Goal: Task Accomplishment & Management: Complete application form

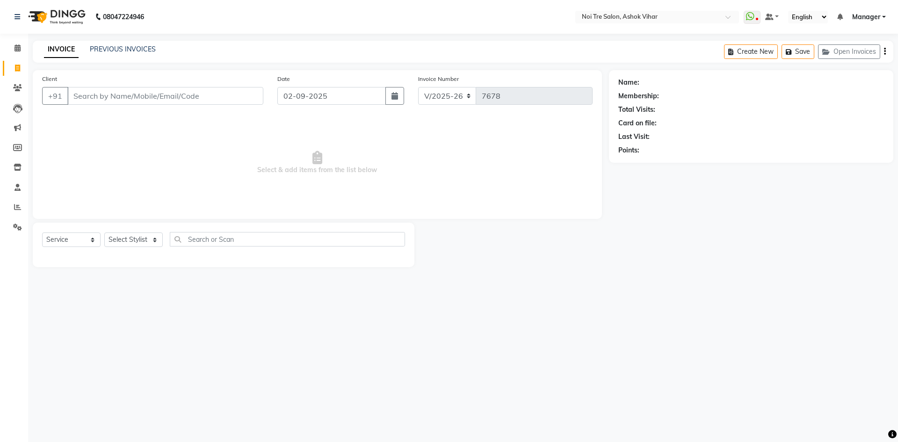
select select "4726"
select select "service"
click at [128, 49] on link "PREVIOUS INVOICES" at bounding box center [123, 49] width 66 height 8
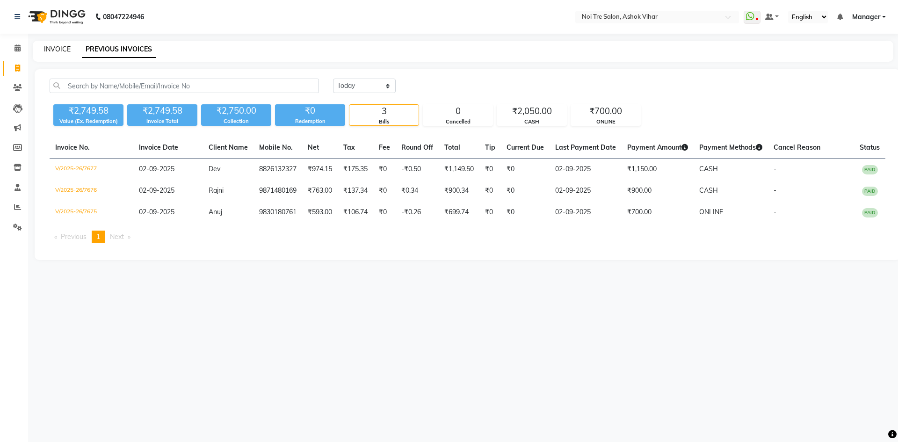
click at [57, 51] on link "INVOICE" at bounding box center [57, 49] width 27 height 8
select select "4726"
select select "service"
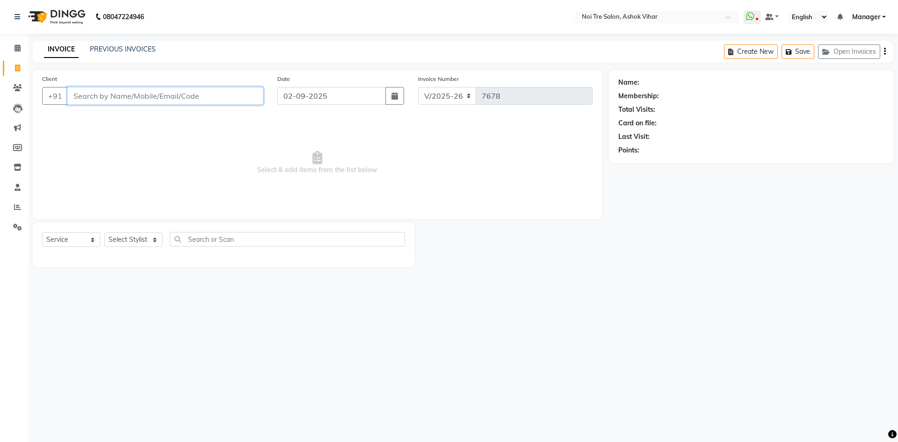
click at [142, 100] on input "Client" at bounding box center [165, 96] width 196 height 18
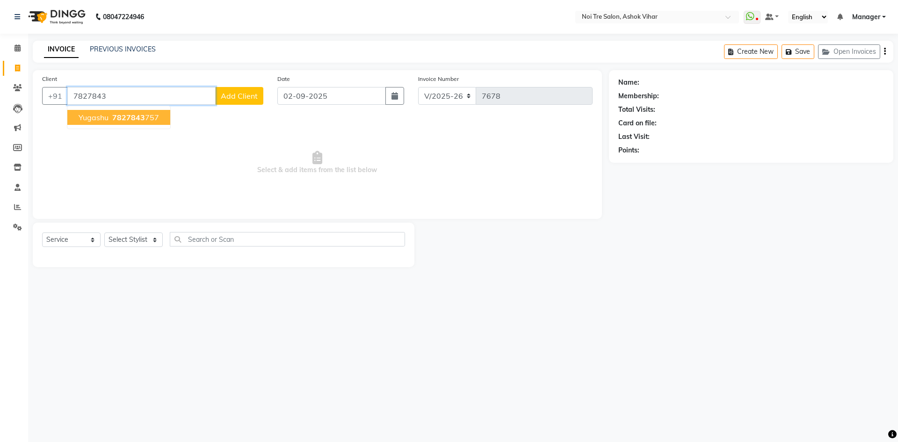
click at [154, 117] on ngb-highlight "7827843 757" at bounding box center [134, 117] width 49 height 9
type input "7827843757"
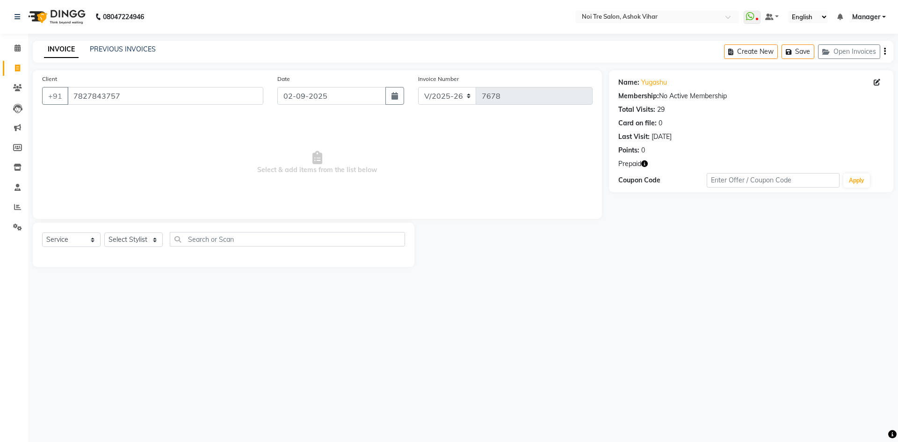
click at [645, 163] on icon "button" at bounding box center [644, 163] width 7 height 7
click at [151, 236] on select "Select Stylist [PERSON_NAME] Aas Admin [PERSON_NAME] [PERSON_NAME] [PERSON_NAME…" at bounding box center [133, 240] width 58 height 15
click at [154, 240] on select "Select Stylist [PERSON_NAME] Aas Admin [PERSON_NAME] [PERSON_NAME] [PERSON_NAME…" at bounding box center [133, 240] width 58 height 15
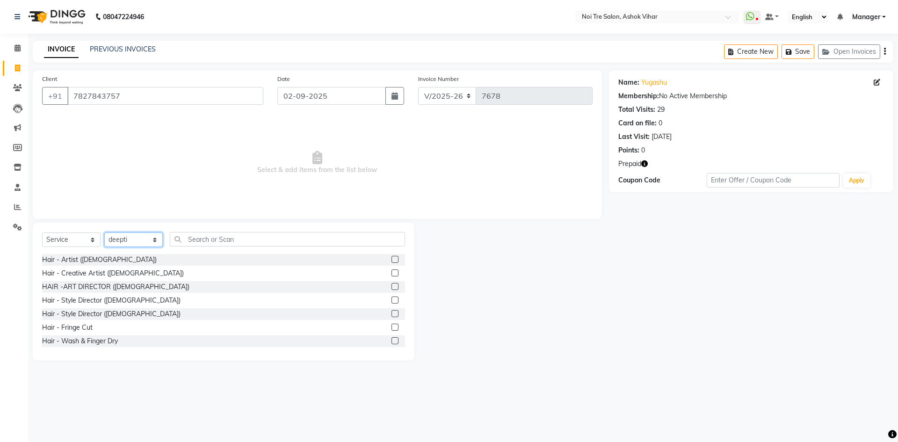
select select "28263"
click at [92, 240] on select "Select Service Product Membership Package Voucher Prepaid Gift Card" at bounding box center [71, 240] width 58 height 15
select select "product"
click at [42, 233] on select "Select Service Product Membership Package Voucher Prepaid Gift Card" at bounding box center [71, 240] width 58 height 15
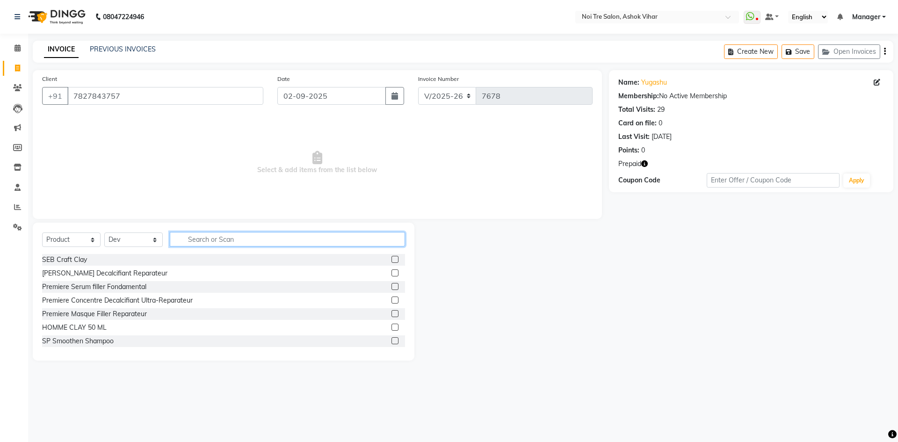
click at [205, 235] on input "text" at bounding box center [287, 239] width 235 height 15
type input "ill"
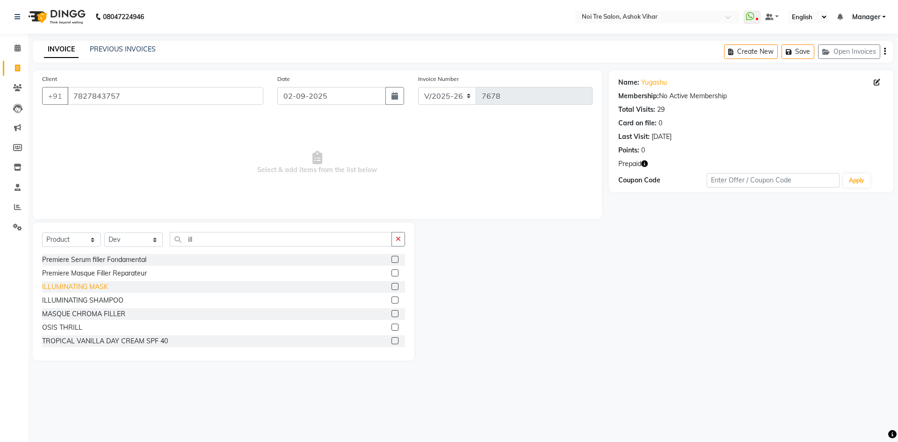
click at [73, 282] on div "ILLUMINATING MASK" at bounding box center [75, 287] width 66 height 10
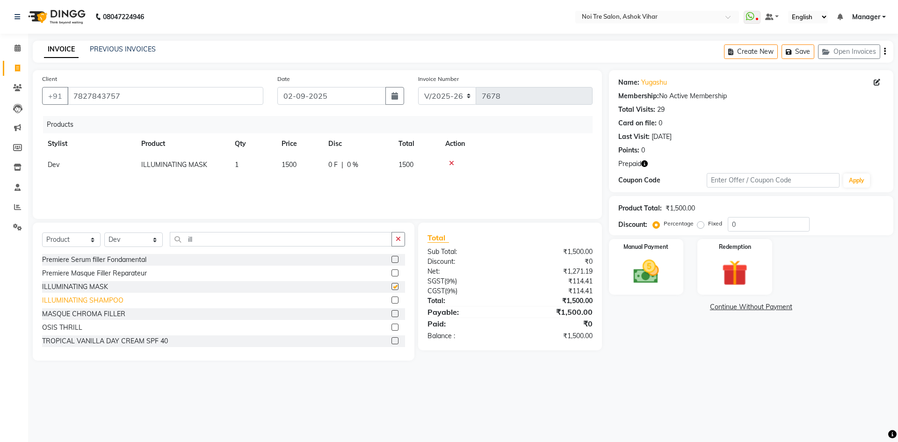
checkbox input "false"
click at [92, 299] on div "ILLUMINATING SHAMPOO" at bounding box center [82, 301] width 81 height 10
checkbox input "false"
click at [302, 182] on td "1500" at bounding box center [299, 185] width 47 height 21
select select "28263"
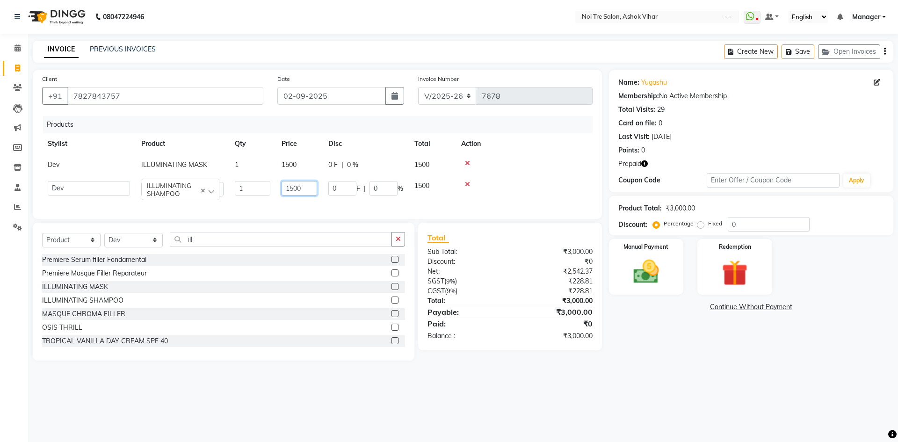
click at [303, 189] on input "1500" at bounding box center [300, 188] width 36 height 15
type input "1850"
click at [301, 161] on td "1500" at bounding box center [299, 164] width 47 height 21
select select "28263"
drag, startPoint x: 300, startPoint y: 167, endPoint x: 262, endPoint y: 173, distance: 39.4
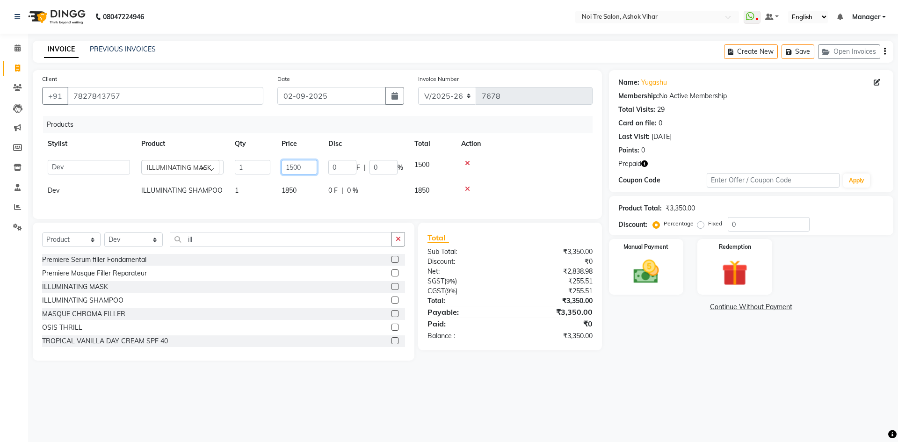
click at [262, 173] on tr "[PERSON_NAME] Aas Admin [PERSON_NAME] [PERSON_NAME] [PERSON_NAME] [PERSON_NAME]…" at bounding box center [317, 167] width 551 height 26
type input "2000"
click at [523, 185] on td at bounding box center [516, 185] width 153 height 21
click at [737, 137] on div "Name: Yugashu Membership: No Active Membership Total Visits: 29 Card on file: 0…" at bounding box center [751, 114] width 266 height 81
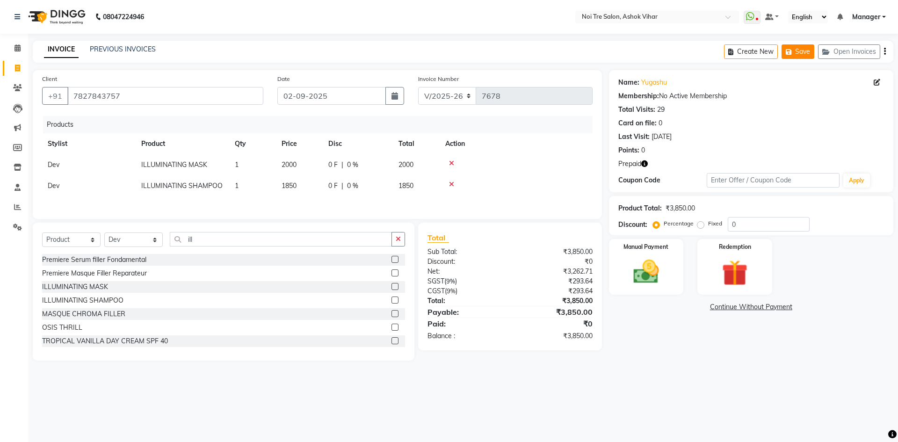
click at [803, 51] on button "Save" at bounding box center [798, 51] width 33 height 15
click at [796, 47] on button "Save" at bounding box center [798, 51] width 33 height 15
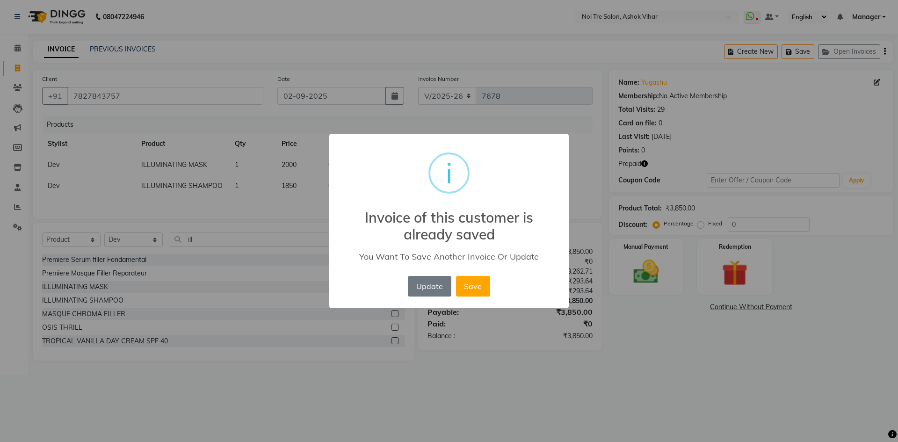
click at [844, 54] on div "× i Invoice of this customer is already saved You Want To Save Another Invoice …" at bounding box center [449, 221] width 898 height 442
drag, startPoint x: 421, startPoint y: 287, endPoint x: 456, endPoint y: 265, distance: 41.3
click at [421, 287] on button "Update" at bounding box center [429, 286] width 43 height 21
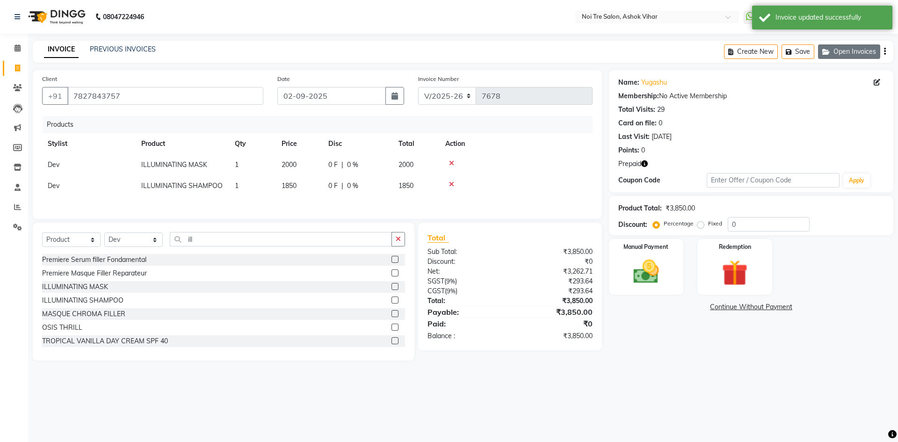
click at [861, 44] on div "Create New Save Open Invoices" at bounding box center [808, 52] width 169 height 22
click at [858, 51] on button "Open Invoices" at bounding box center [849, 51] width 62 height 15
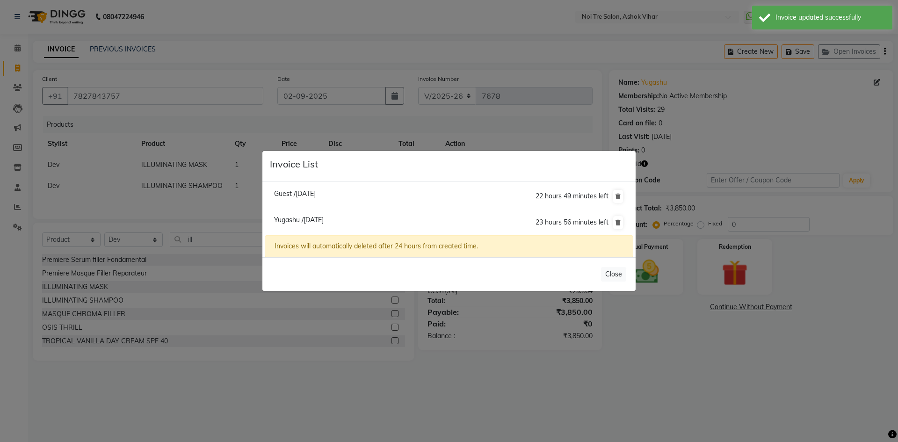
click at [316, 196] on span "Guest /[DATE]" at bounding box center [295, 193] width 42 height 8
type input "11980000002"
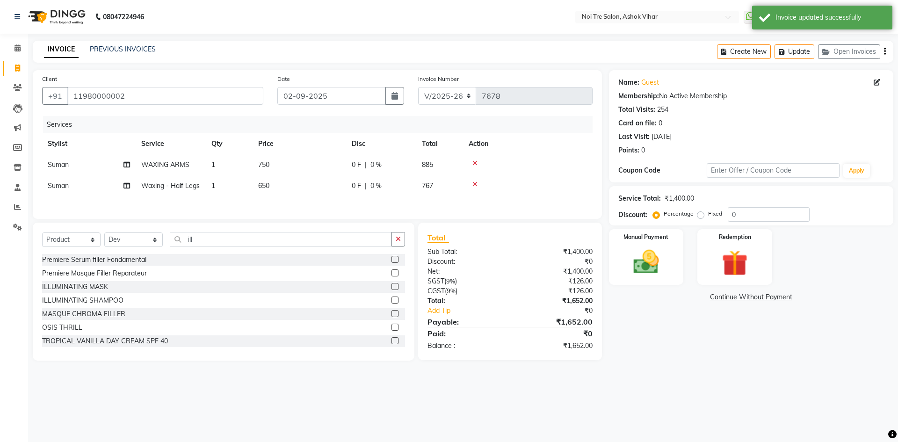
select select
drag, startPoint x: 699, startPoint y: 215, endPoint x: 718, endPoint y: 211, distance: 19.0
click at [708, 214] on label "Fixed" at bounding box center [715, 214] width 14 height 8
click at [699, 214] on input "Fixed" at bounding box center [702, 214] width 7 height 7
radio input "true"
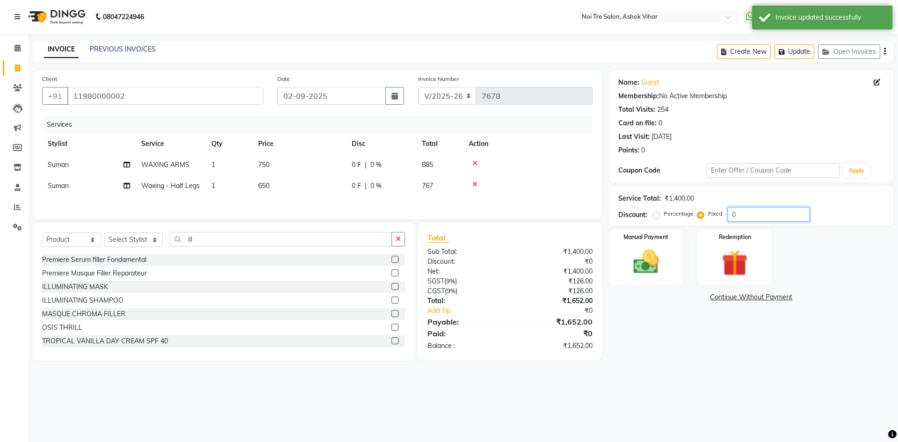
click at [738, 211] on input "0" at bounding box center [769, 214] width 82 height 15
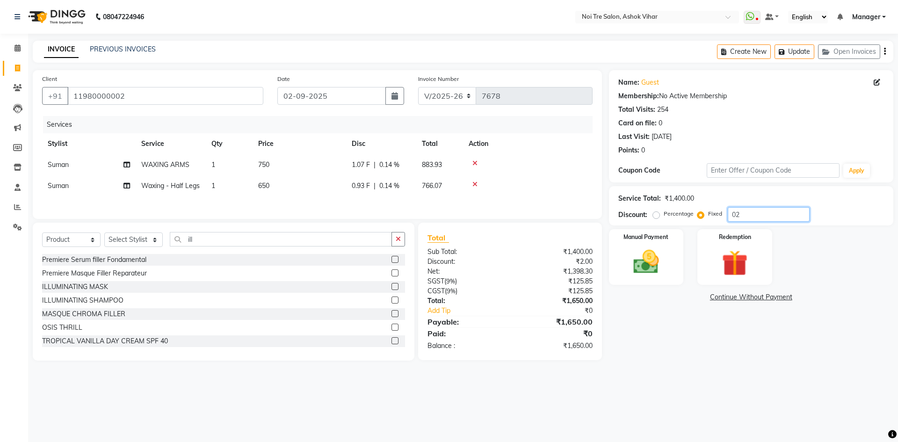
click at [754, 210] on input "02" at bounding box center [769, 214] width 82 height 15
type input "0"
type input "10"
click at [664, 213] on label "Percentage" at bounding box center [679, 214] width 30 height 8
click at [656, 213] on input "Percentage" at bounding box center [658, 214] width 7 height 7
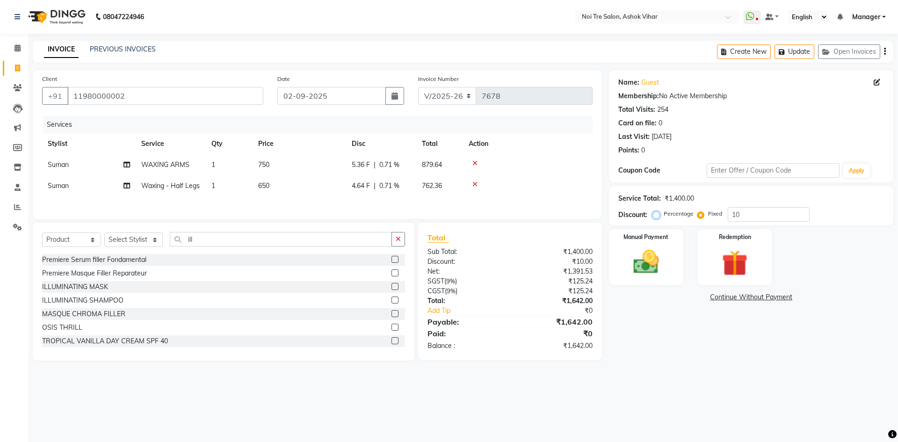
radio input "true"
click at [748, 217] on input "10" at bounding box center [769, 214] width 82 height 15
type input "1"
type input "8"
type input "9.2"
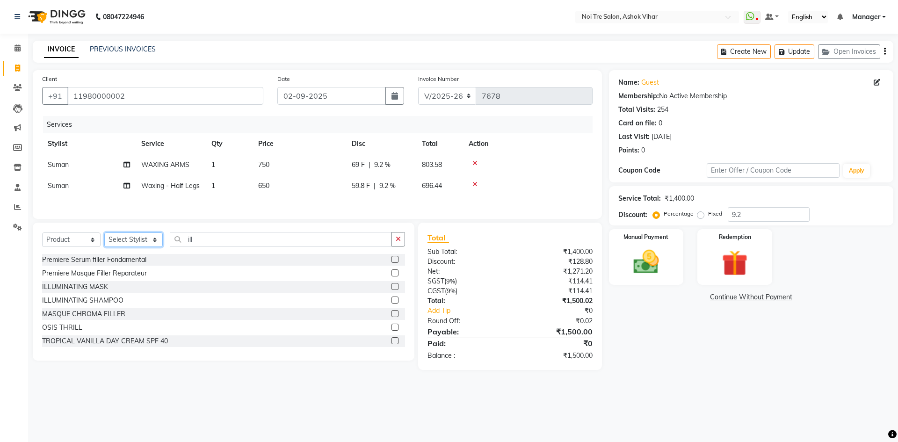
click at [153, 241] on select "Select Stylist [PERSON_NAME] Aas Admin [PERSON_NAME] [PERSON_NAME] [PERSON_NAME…" at bounding box center [133, 240] width 58 height 15
select select "65563"
click at [197, 240] on input "ill" at bounding box center [281, 239] width 222 height 15
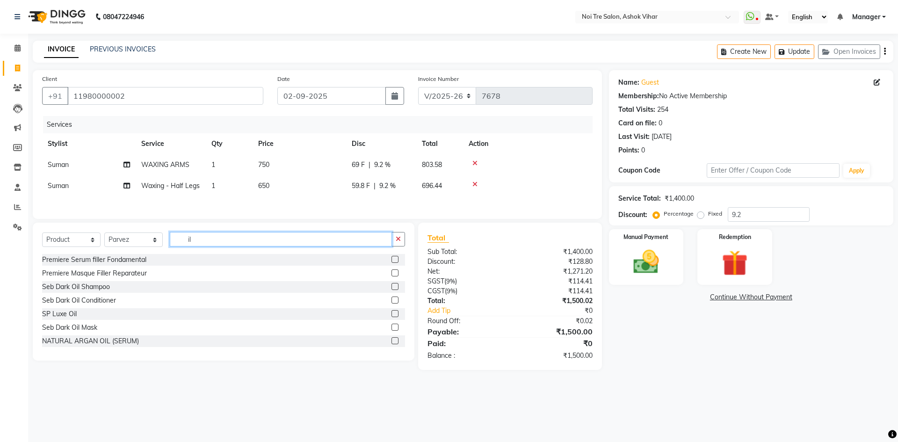
type input "i"
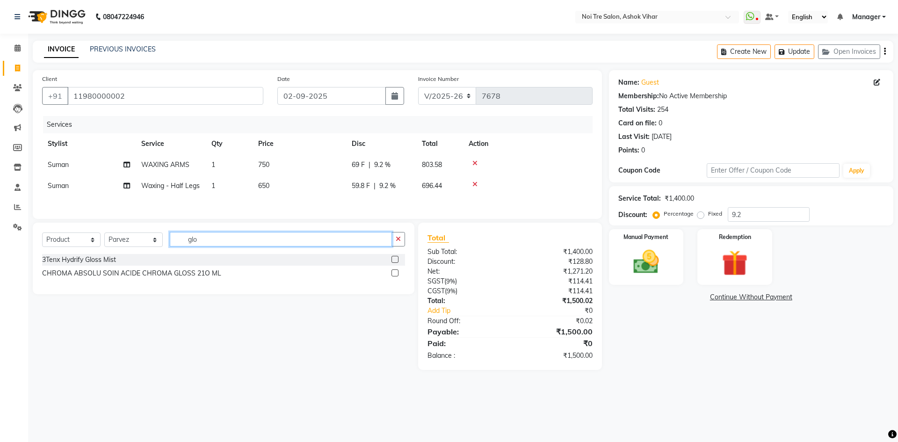
click at [204, 237] on input "glo" at bounding box center [281, 239] width 222 height 15
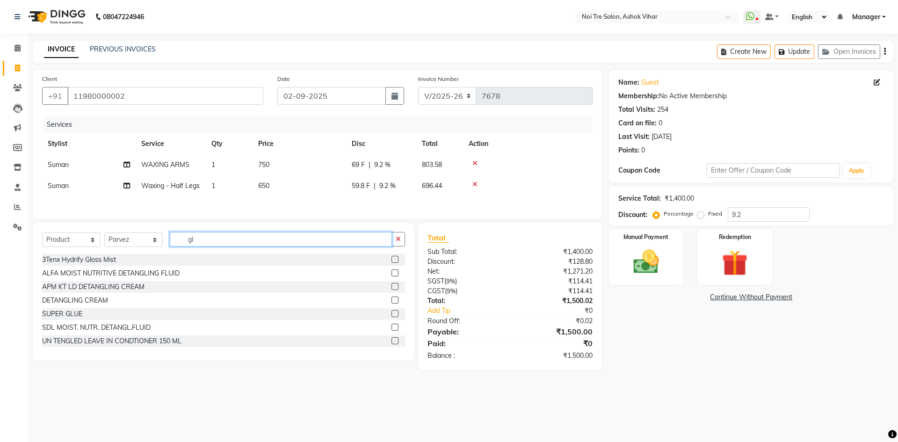
type input "g"
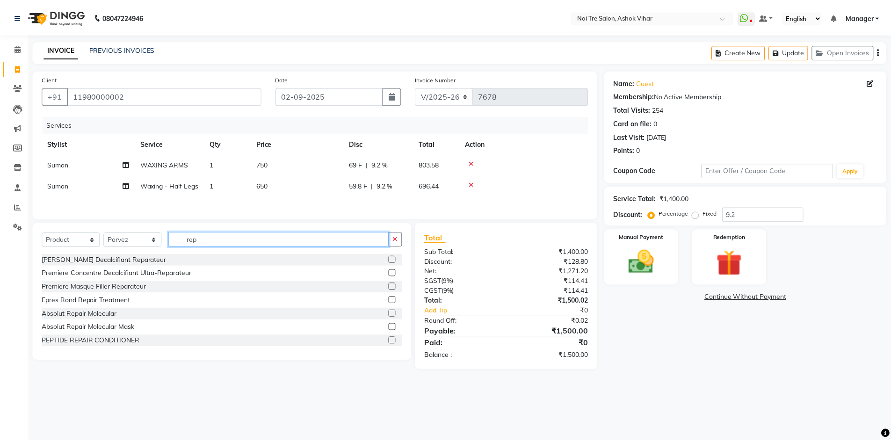
scroll to position [47, 0]
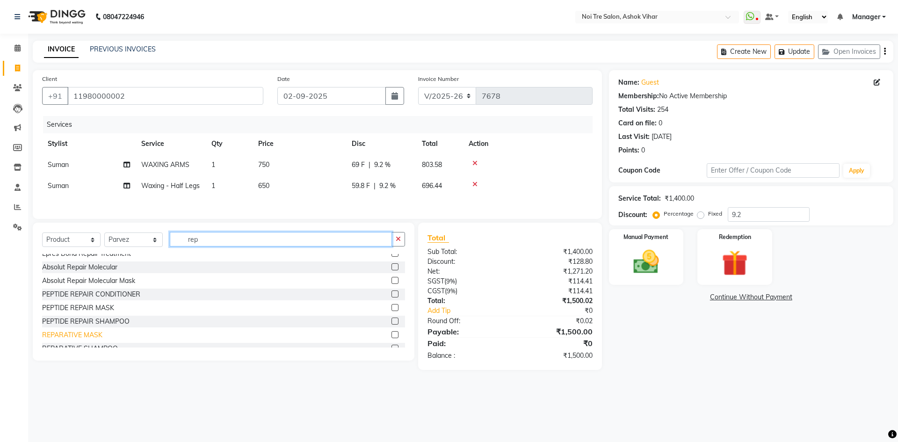
type input "rep"
click at [87, 335] on div "REPARATIVE MASK" at bounding box center [72, 335] width 60 height 10
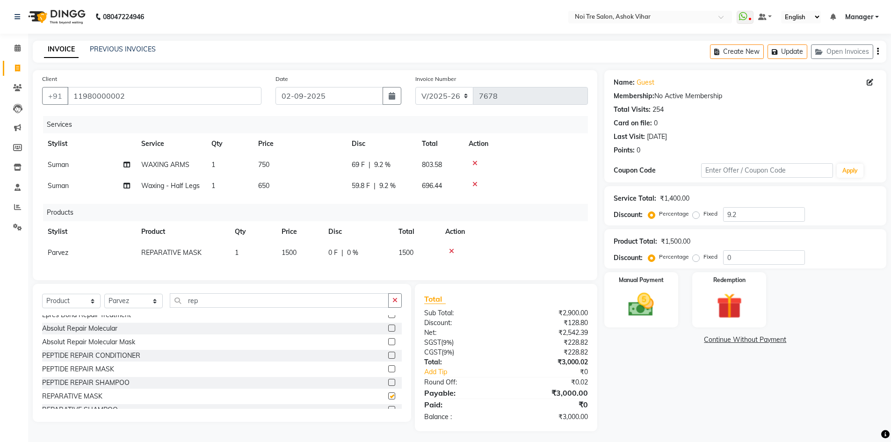
checkbox input "false"
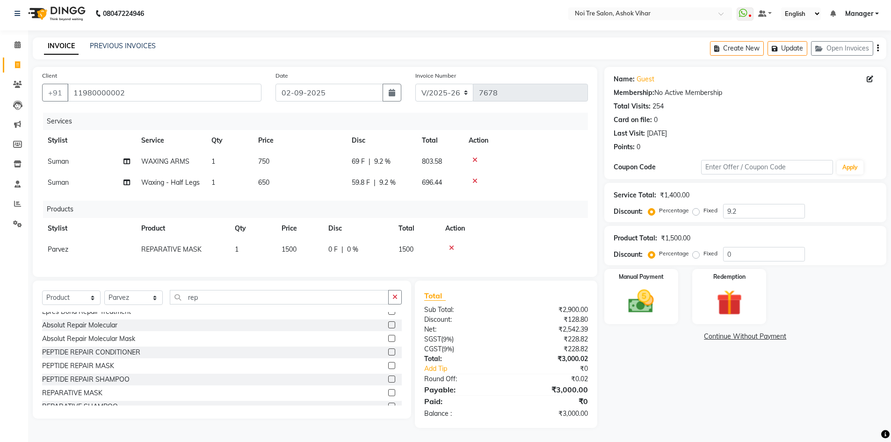
scroll to position [94, 0]
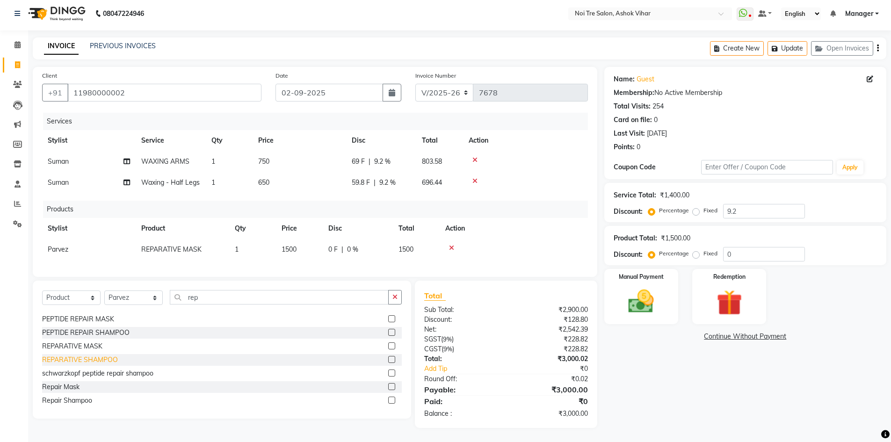
click at [111, 360] on div "REPARATIVE SHAMPOO" at bounding box center [80, 360] width 76 height 10
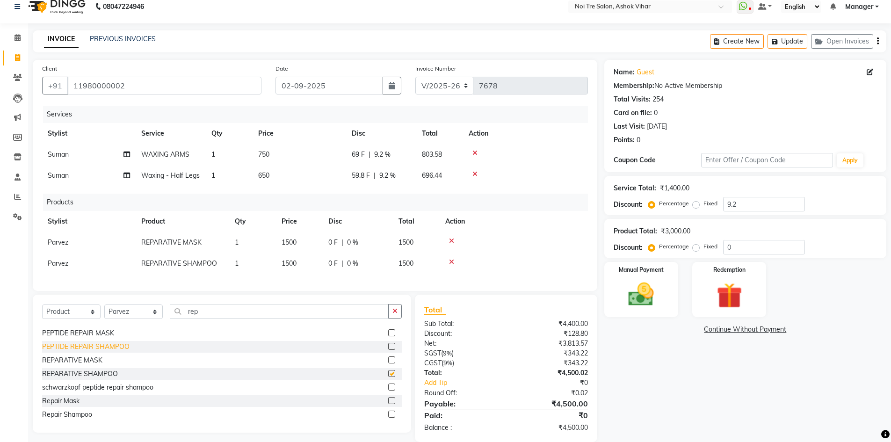
checkbox input "false"
click at [451, 239] on icon at bounding box center [451, 241] width 5 height 7
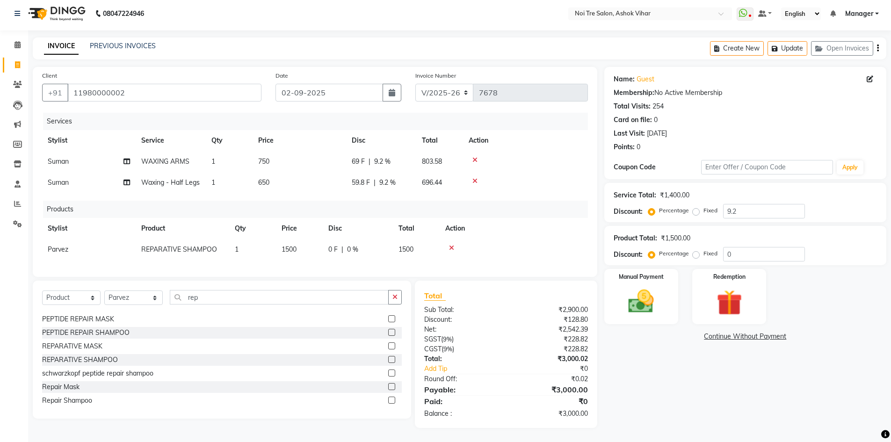
click at [303, 239] on td "1500" at bounding box center [299, 249] width 47 height 21
select select "65563"
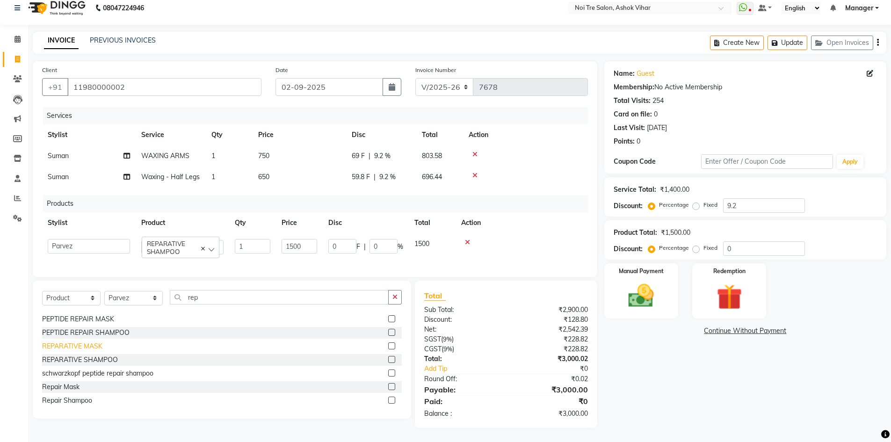
click at [85, 350] on div "REPARATIVE MASK" at bounding box center [72, 347] width 60 height 10
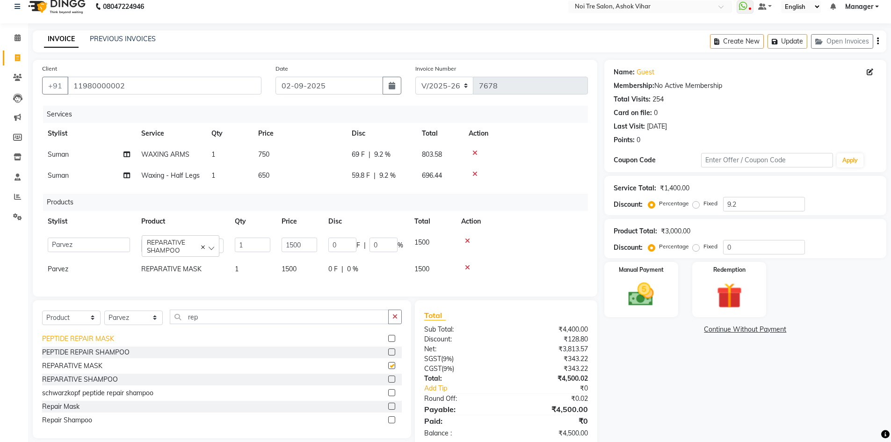
checkbox input "false"
click at [466, 240] on icon at bounding box center [467, 241] width 5 height 7
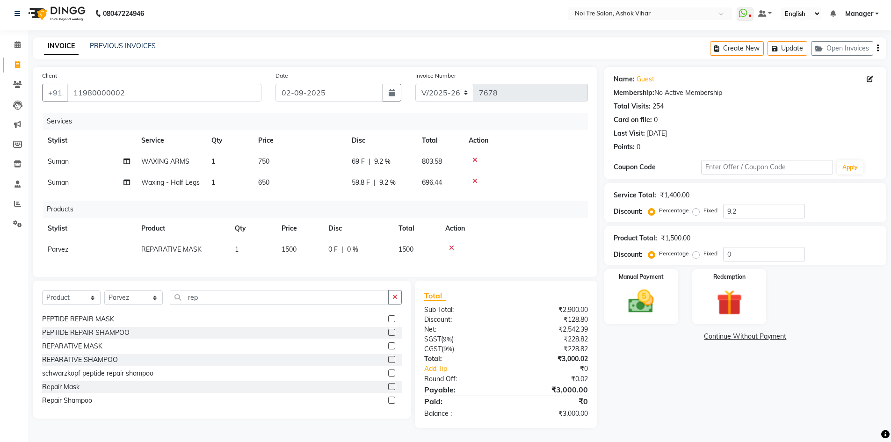
click at [306, 240] on td "1500" at bounding box center [299, 249] width 47 height 21
select select "65563"
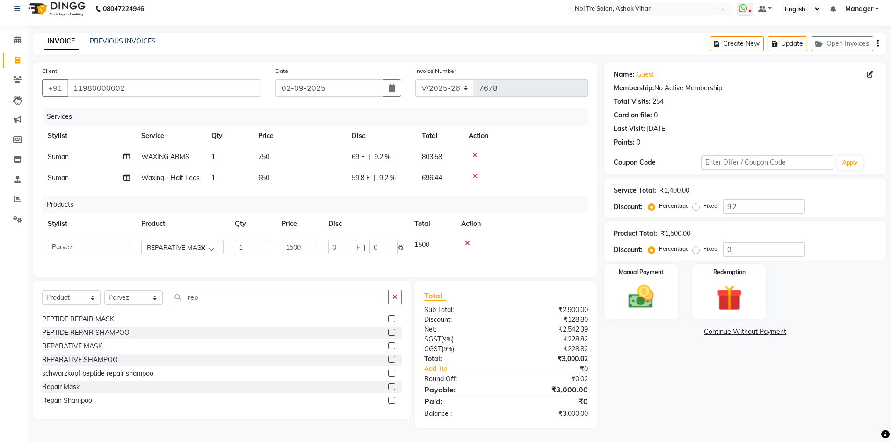
click at [319, 240] on td "1500" at bounding box center [299, 247] width 47 height 26
click at [311, 241] on input "1500" at bounding box center [300, 247] width 36 height 15
type input "1"
type input "2100"
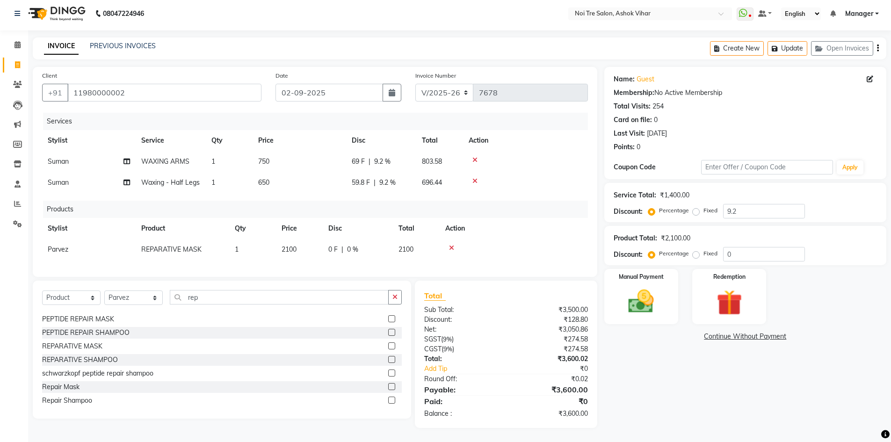
click at [246, 242] on td "1" at bounding box center [252, 249] width 47 height 21
select select "65563"
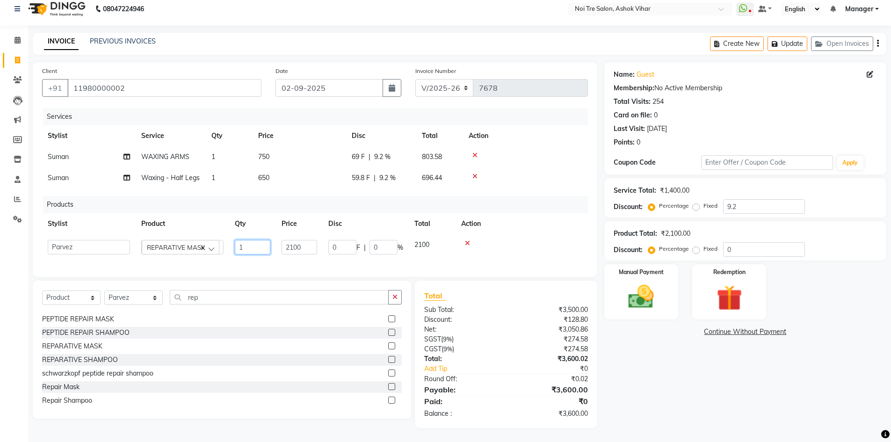
click at [269, 242] on input "1" at bounding box center [253, 247] width 36 height 15
type input "2"
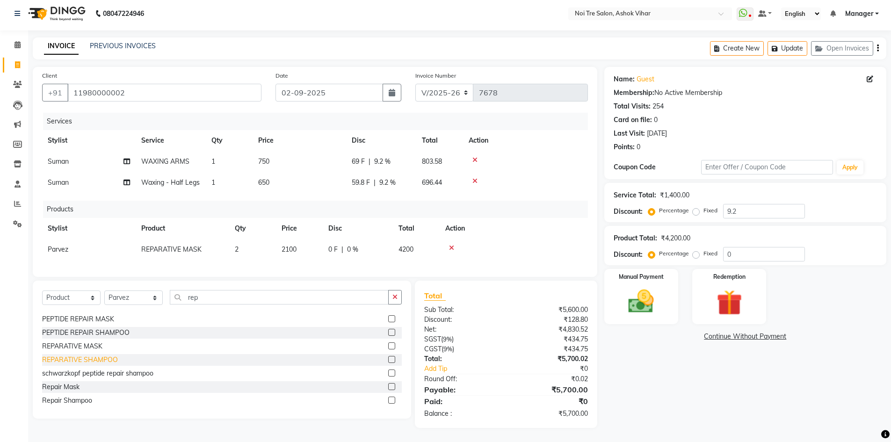
click at [95, 361] on div "REPARATIVE SHAMPOO" at bounding box center [80, 360] width 76 height 10
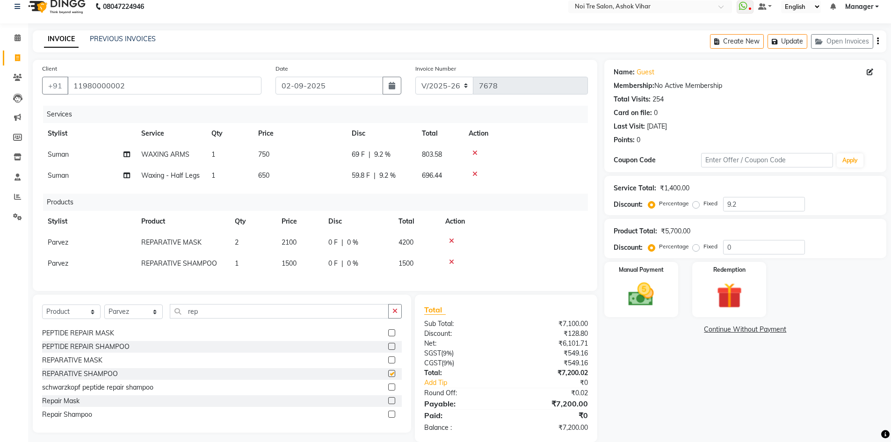
checkbox input "false"
click at [301, 259] on td "1500" at bounding box center [299, 263] width 47 height 21
select select "65563"
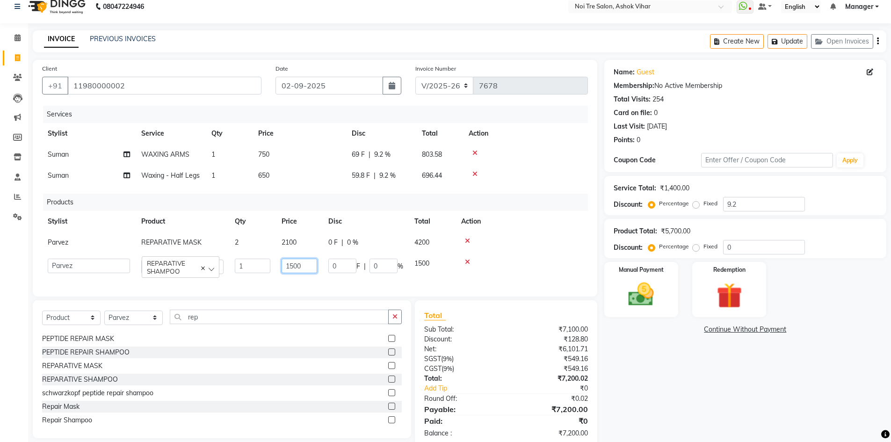
click at [310, 266] on input "1500" at bounding box center [300, 266] width 36 height 15
type input "1850"
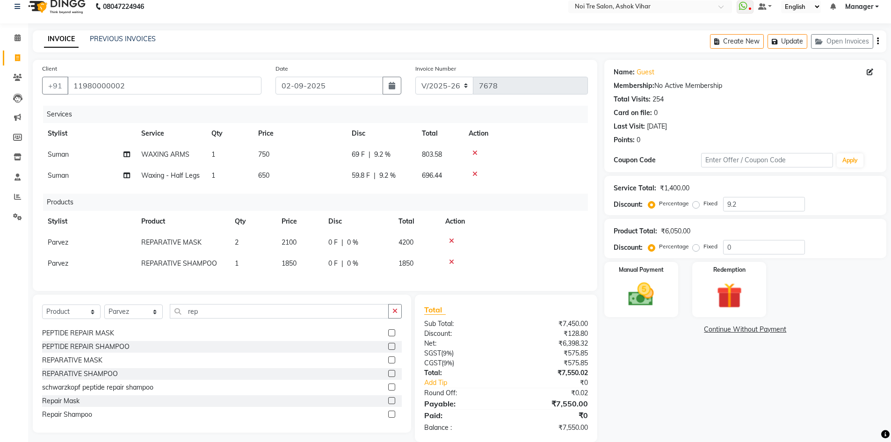
click at [466, 240] on div at bounding box center [513, 241] width 137 height 7
click at [447, 241] on div at bounding box center [513, 241] width 137 height 7
click at [451, 241] on icon at bounding box center [451, 241] width 5 height 7
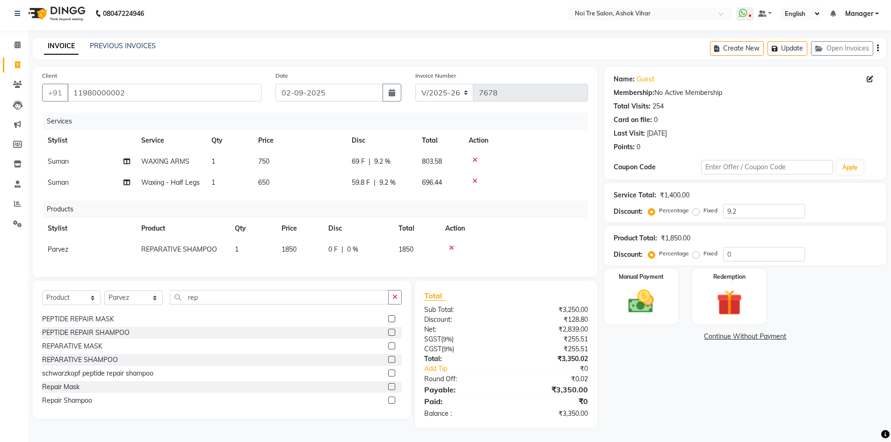
drag, startPoint x: 251, startPoint y: 248, endPoint x: 274, endPoint y: 248, distance: 22.9
click at [253, 248] on td "1" at bounding box center [252, 249] width 47 height 21
select select "65563"
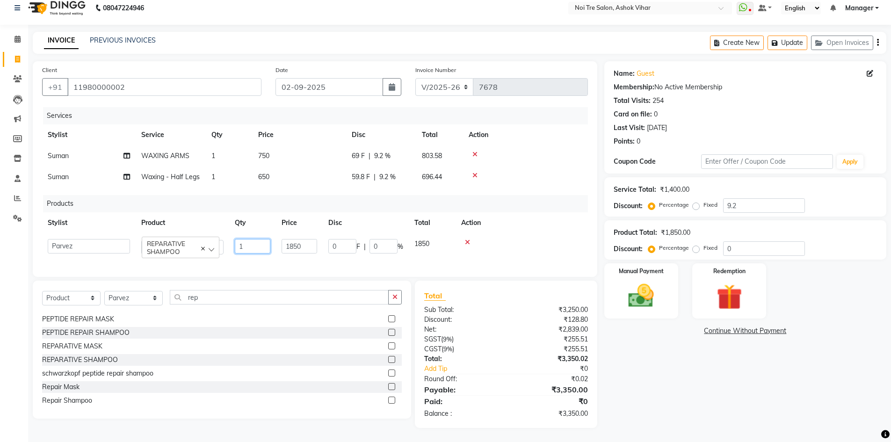
click at [255, 244] on input "1" at bounding box center [253, 246] width 36 height 15
type input "2"
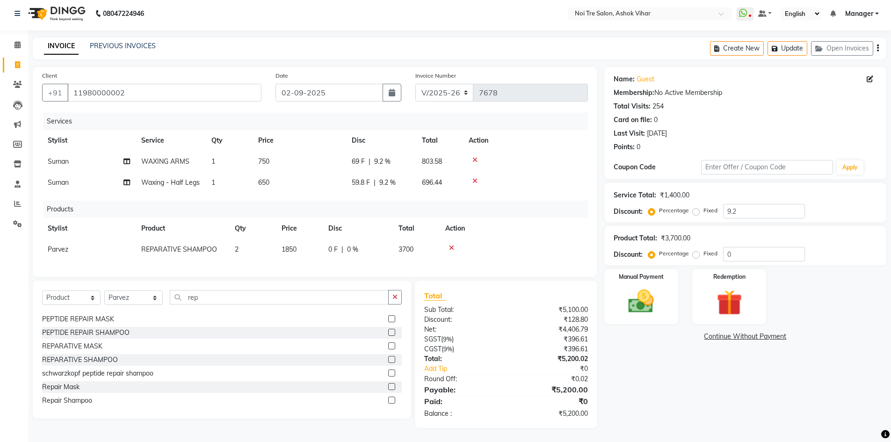
click at [515, 239] on td at bounding box center [514, 249] width 148 height 21
click at [783, 42] on button "Update" at bounding box center [788, 48] width 40 height 15
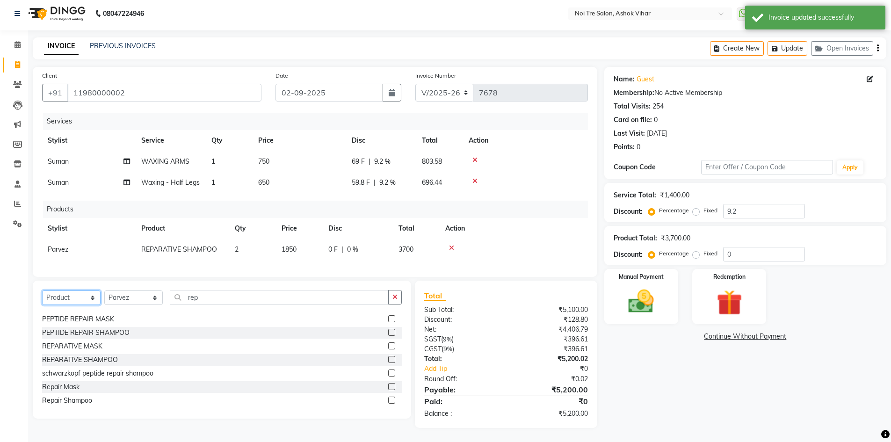
click at [92, 299] on select "Select Service Product Membership Package Voucher Prepaid Gift Card" at bounding box center [71, 298] width 58 height 15
select select "service"
click at [42, 291] on select "Select Service Product Membership Package Voucher Prepaid Gift Card" at bounding box center [71, 298] width 58 height 15
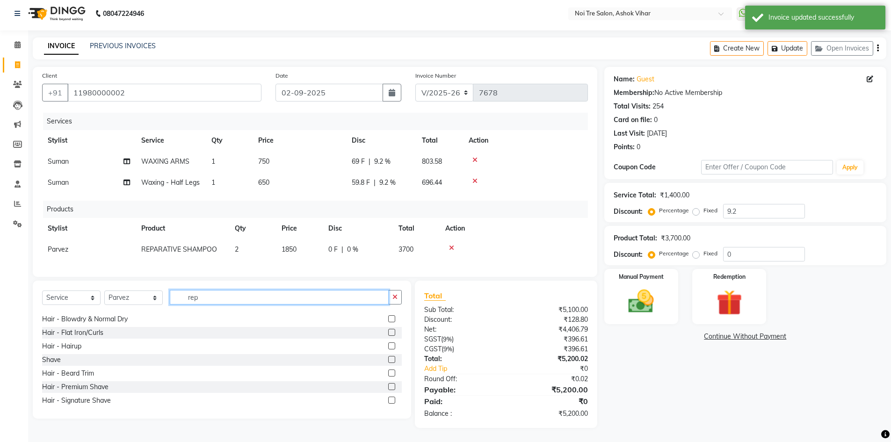
click at [210, 298] on input "rep" at bounding box center [279, 297] width 219 height 15
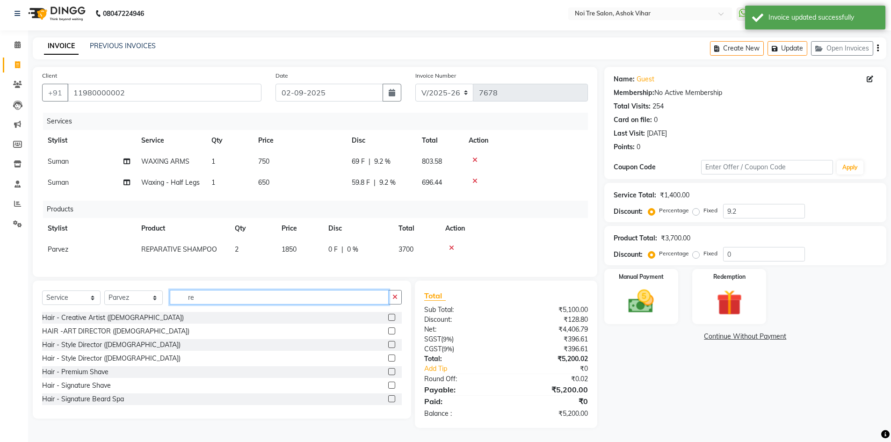
type input "r"
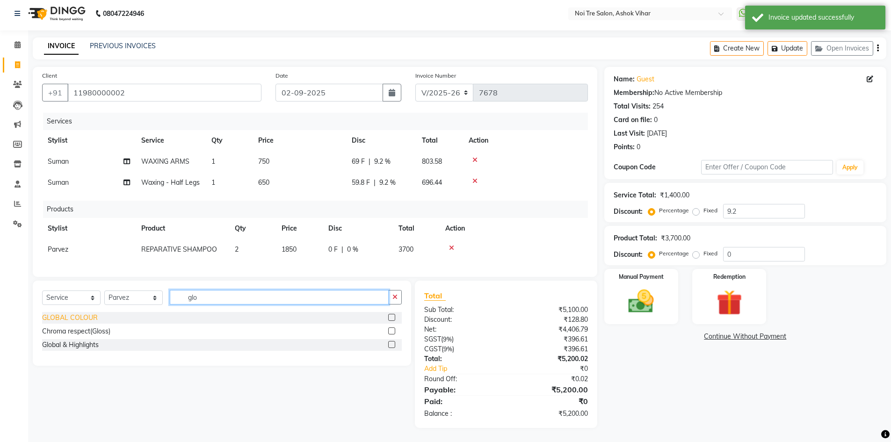
type input "glo"
click at [90, 319] on div "GLOBAL COLOUR" at bounding box center [70, 318] width 56 height 10
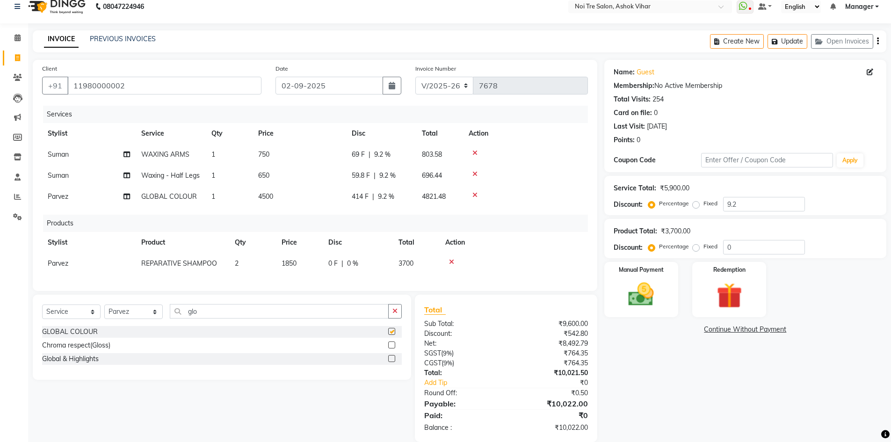
checkbox input "false"
click at [290, 194] on td "4500" at bounding box center [300, 196] width 94 height 21
select select "65563"
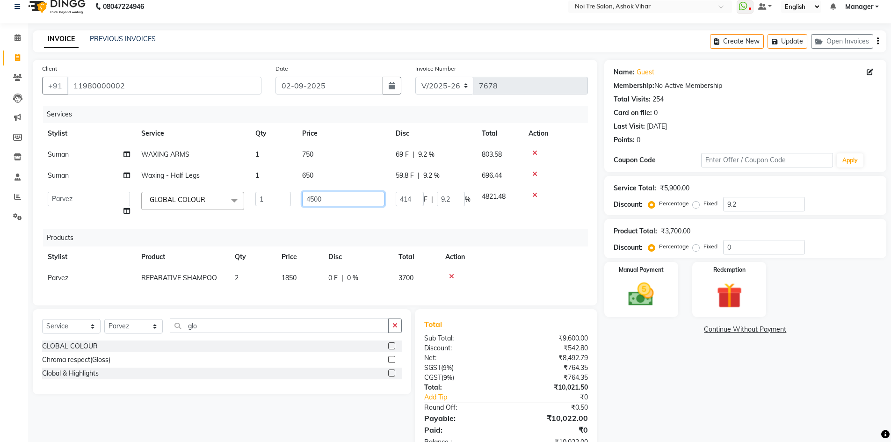
click at [329, 198] on input "4500" at bounding box center [343, 199] width 82 height 15
type input "4237"
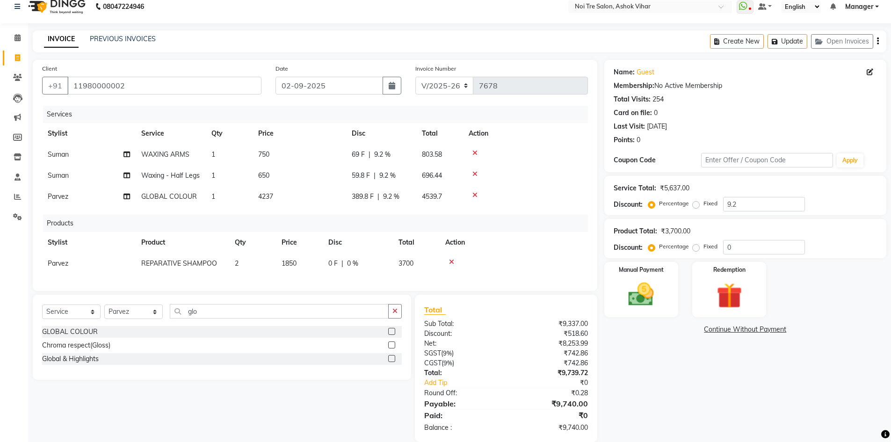
click at [351, 216] on div "Services Stylist Service Qty Price Disc Total Action Suman WAXING ARMS 1 750 69…" at bounding box center [315, 194] width 546 height 176
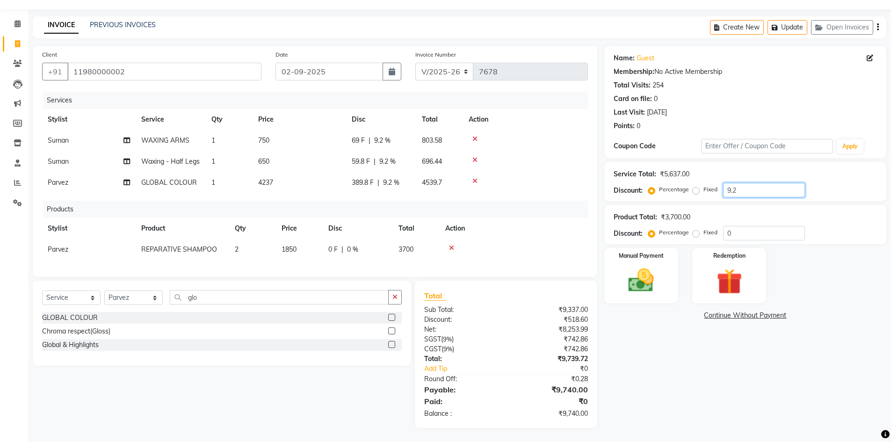
click at [738, 183] on input "9.2" at bounding box center [764, 190] width 82 height 15
type input "9"
click at [294, 130] on td "750" at bounding box center [300, 140] width 94 height 21
select select "28268"
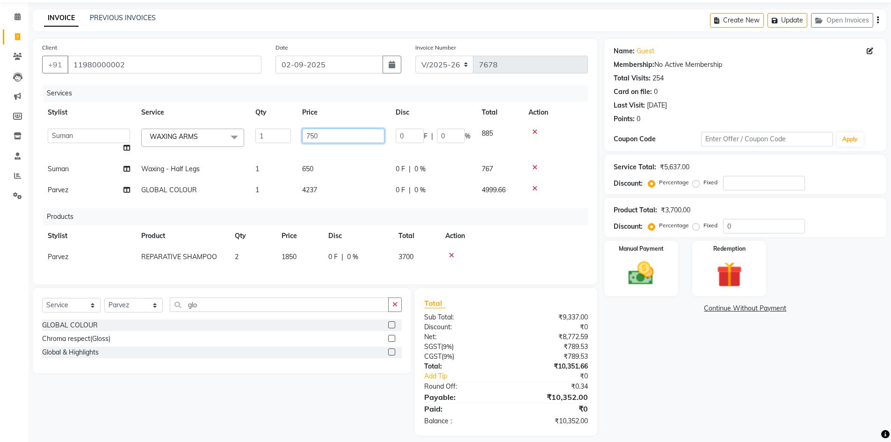
click at [331, 138] on input "750" at bounding box center [343, 136] width 82 height 15
type input "7"
type input "636"
click at [331, 157] on tbody "[PERSON_NAME] Aas Admin [PERSON_NAME] [PERSON_NAME] [PERSON_NAME] [PERSON_NAME]…" at bounding box center [315, 162] width 546 height 78
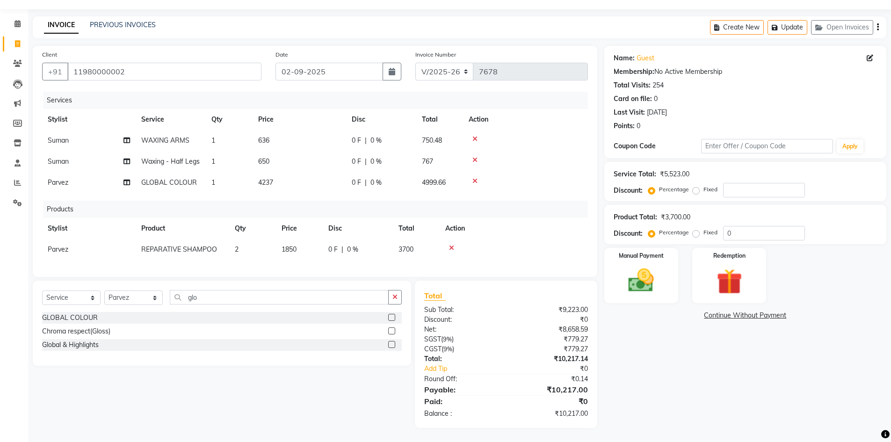
drag, startPoint x: 297, startPoint y: 149, endPoint x: 300, endPoint y: 152, distance: 5.0
click at [300, 152] on td "650" at bounding box center [300, 161] width 94 height 21
select select "28268"
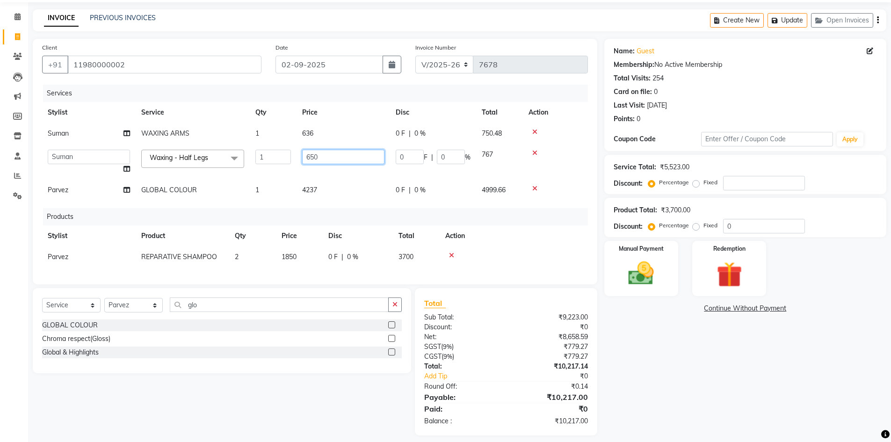
click at [321, 155] on input "650" at bounding box center [343, 157] width 82 height 15
type input "6"
type input "550"
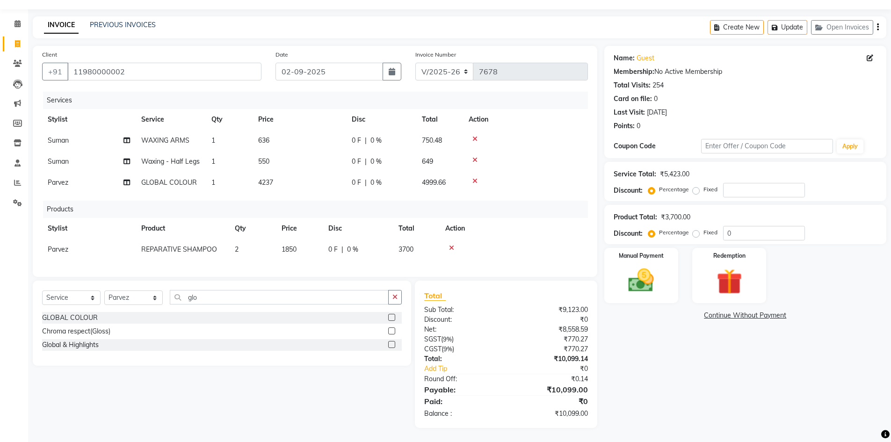
click at [329, 175] on tbody "Suman WAXING ARMS 1 636 0 F | 0 % 750.48 Suman Waxing - Half Legs 1 550 0 F | 0…" at bounding box center [315, 161] width 546 height 63
click at [293, 151] on td "550" at bounding box center [300, 161] width 94 height 21
select select "28268"
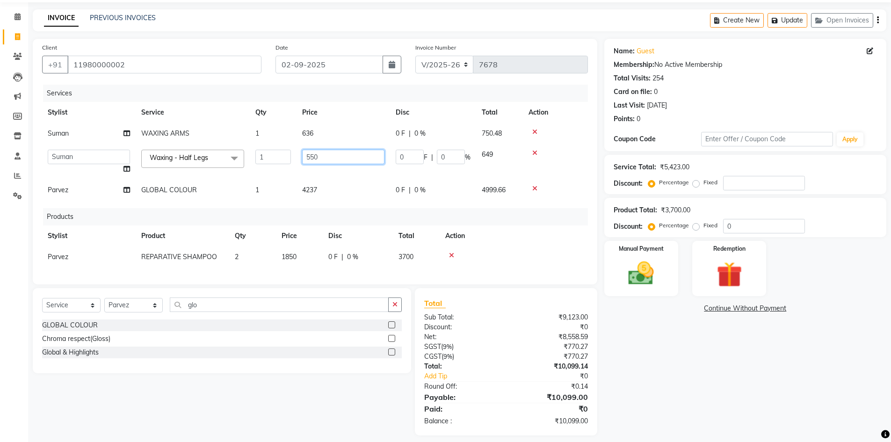
click at [330, 151] on input "550" at bounding box center [343, 157] width 82 height 15
type input "500"
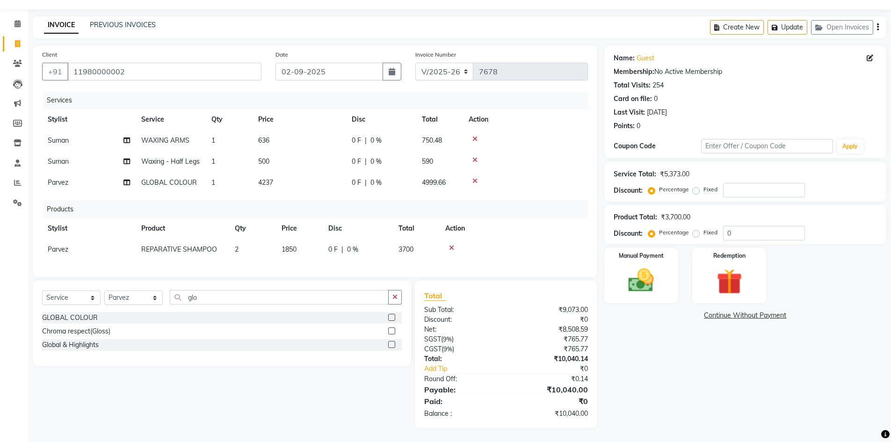
click at [344, 174] on tbody "Suman WAXING ARMS 1 636 0 F | 0 % 750.48 Suman Waxing - Half Legs 1 500 0 F | 0…" at bounding box center [315, 161] width 546 height 63
click at [290, 155] on td "500" at bounding box center [300, 161] width 94 height 21
select select "28268"
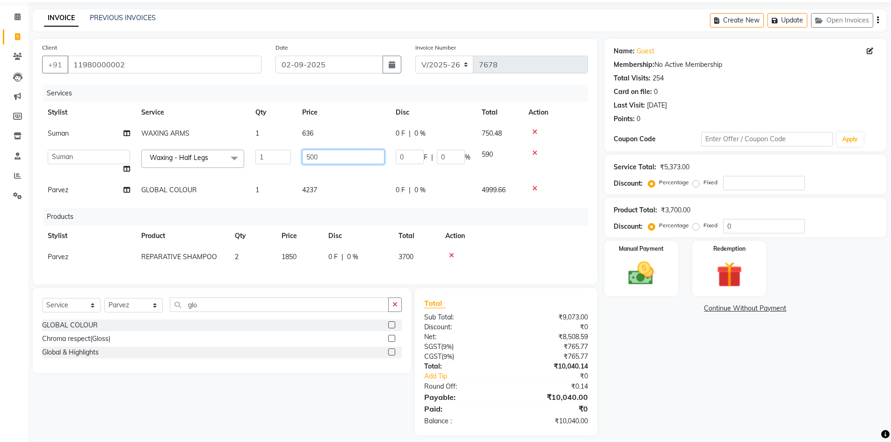
click at [329, 152] on input "500" at bounding box center [343, 157] width 82 height 15
type input "505"
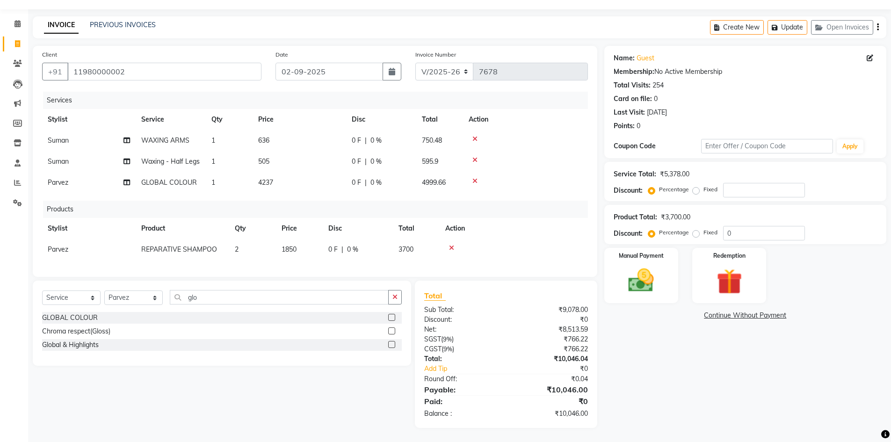
click at [335, 171] on tbody "Suman WAXING ARMS 1 636 0 F | 0 % 750.48 Suman Waxing - Half Legs 1 505 0 F | 0…" at bounding box center [315, 161] width 546 height 63
click at [291, 154] on td "505" at bounding box center [300, 161] width 94 height 21
select select "28268"
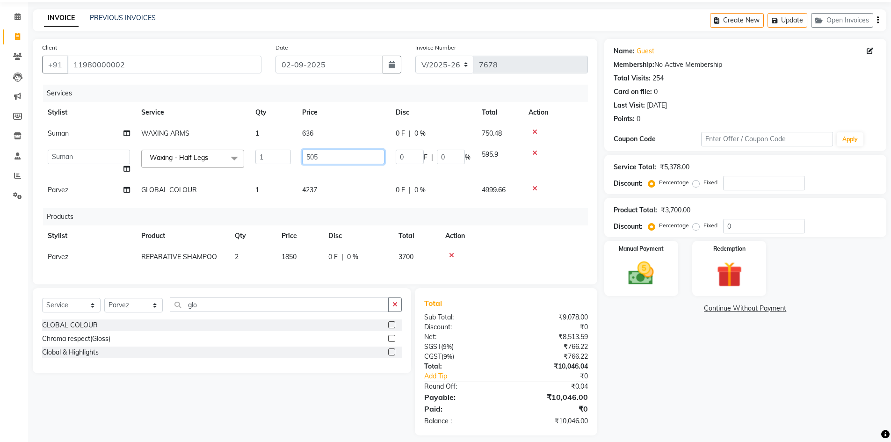
click at [316, 156] on input "505" at bounding box center [343, 157] width 82 height 15
type input "508"
click at [340, 182] on td "4237" at bounding box center [344, 190] width 94 height 21
select select "65563"
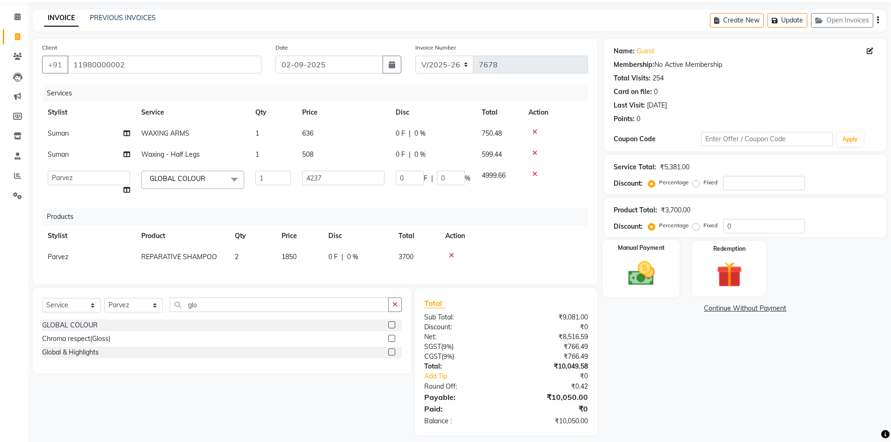
click at [644, 268] on img at bounding box center [641, 273] width 43 height 30
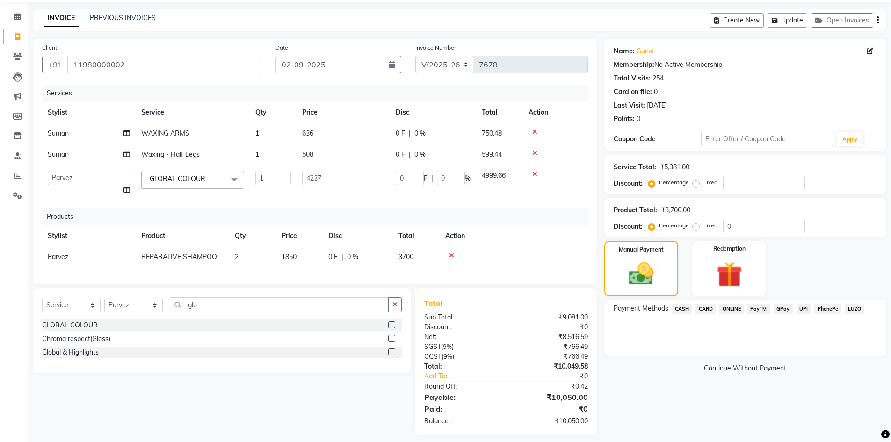
click at [730, 309] on span "ONLINE" at bounding box center [732, 309] width 24 height 11
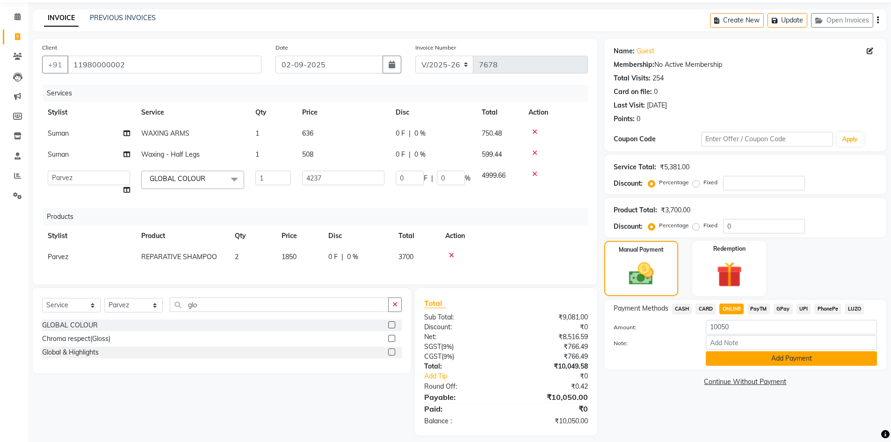
click at [793, 356] on button "Add Payment" at bounding box center [791, 358] width 171 height 15
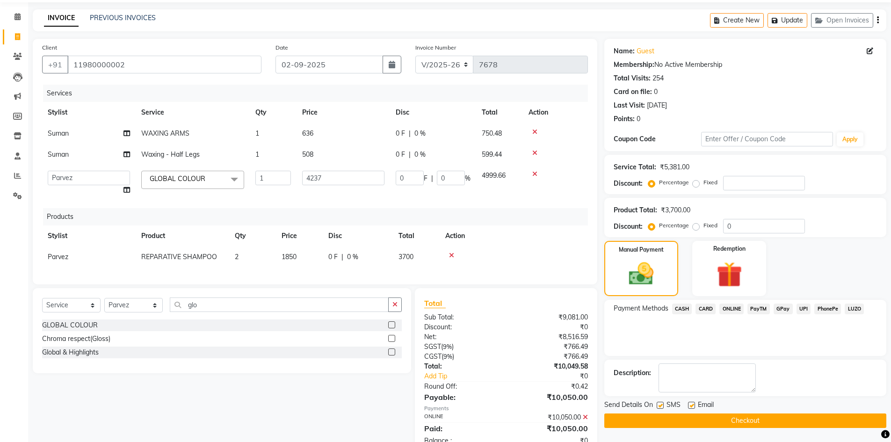
click at [745, 422] on button "Checkout" at bounding box center [745, 421] width 282 height 15
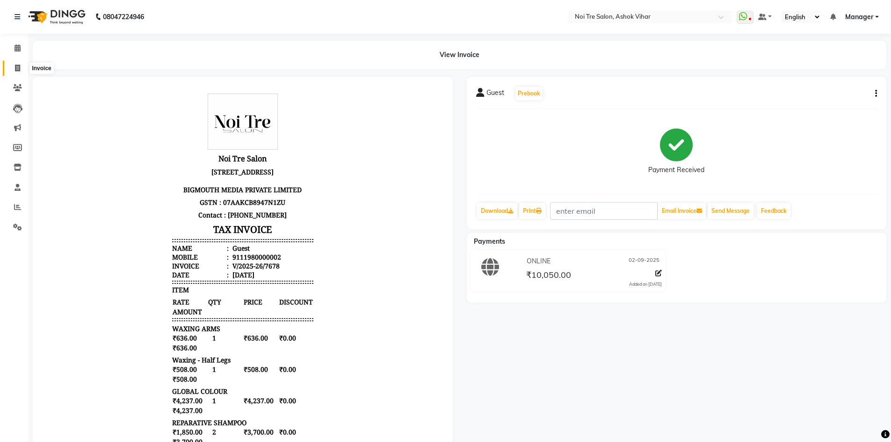
drag, startPoint x: 15, startPoint y: 66, endPoint x: 42, endPoint y: 69, distance: 27.2
click at [15, 66] on icon at bounding box center [17, 68] width 5 height 7
select select "service"
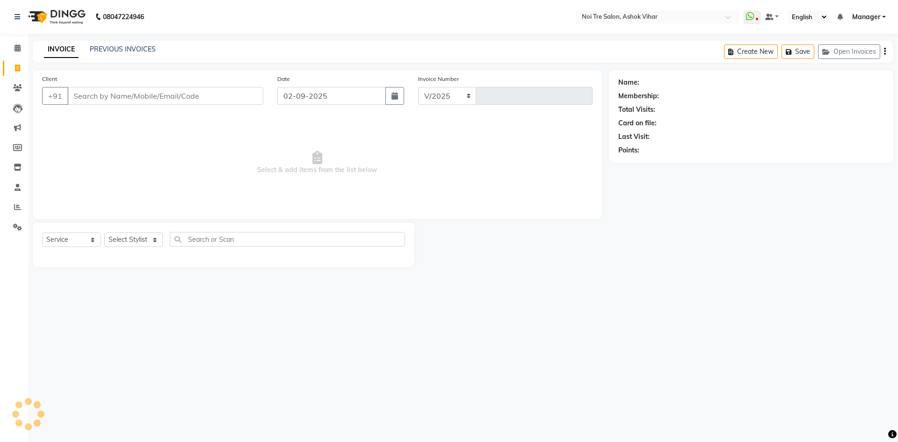
select select "4726"
type input "7679"
click at [844, 49] on button "Open Invoices" at bounding box center [849, 51] width 62 height 15
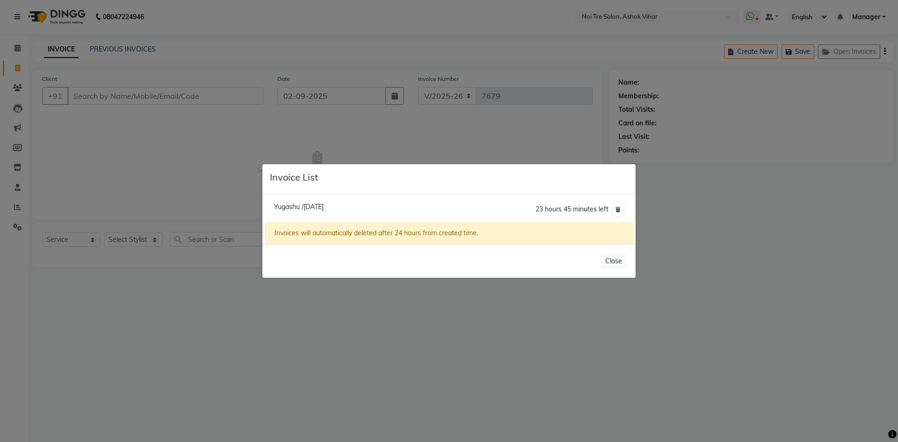
click at [320, 203] on span "Yugashu /[DATE]" at bounding box center [299, 207] width 50 height 8
type input "7827843757"
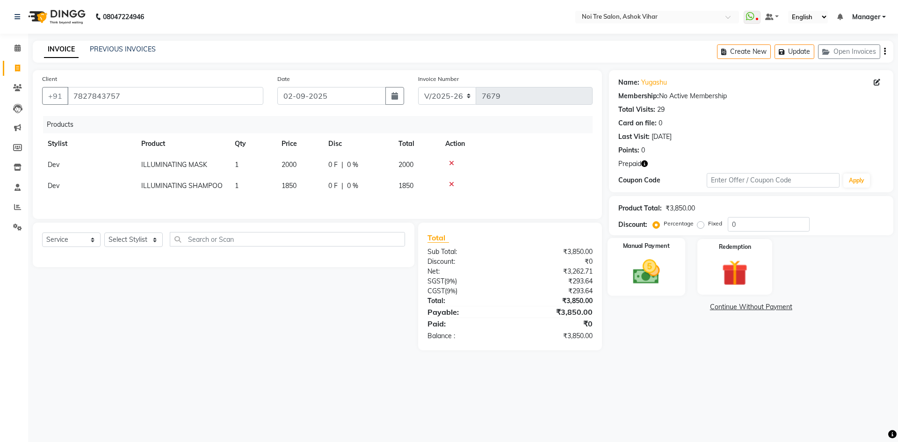
click at [650, 277] on img at bounding box center [647, 271] width 44 height 31
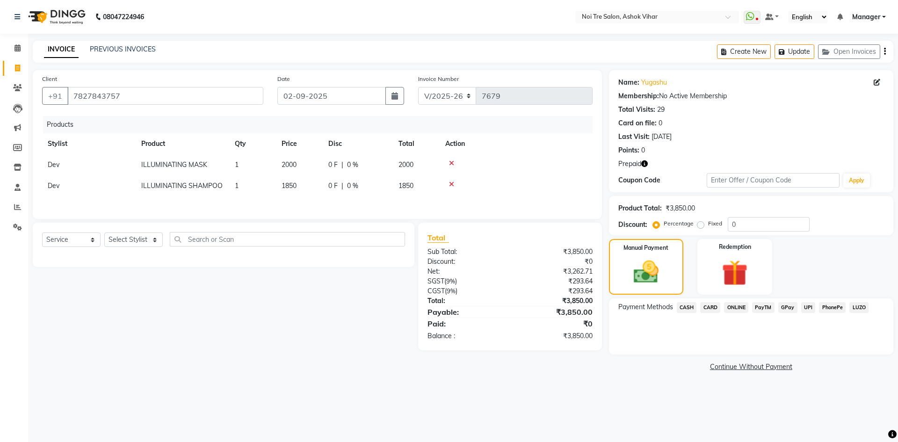
click at [733, 306] on span "ONLINE" at bounding box center [736, 307] width 24 height 11
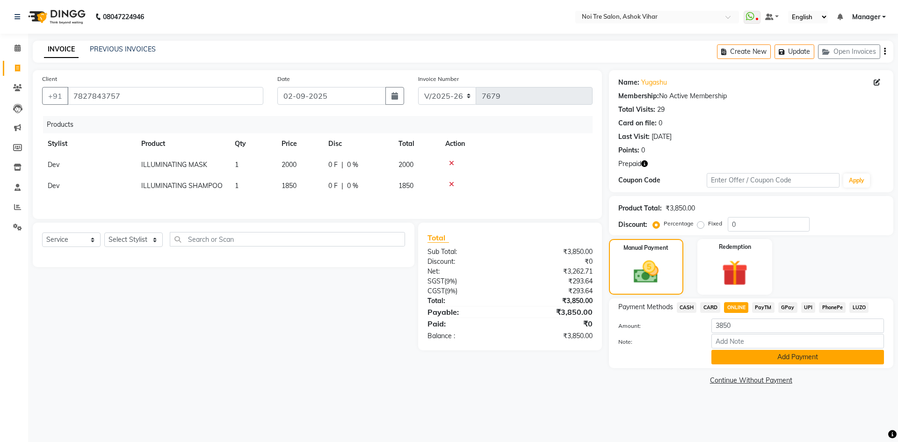
click at [777, 356] on button "Add Payment" at bounding box center [798, 357] width 173 height 15
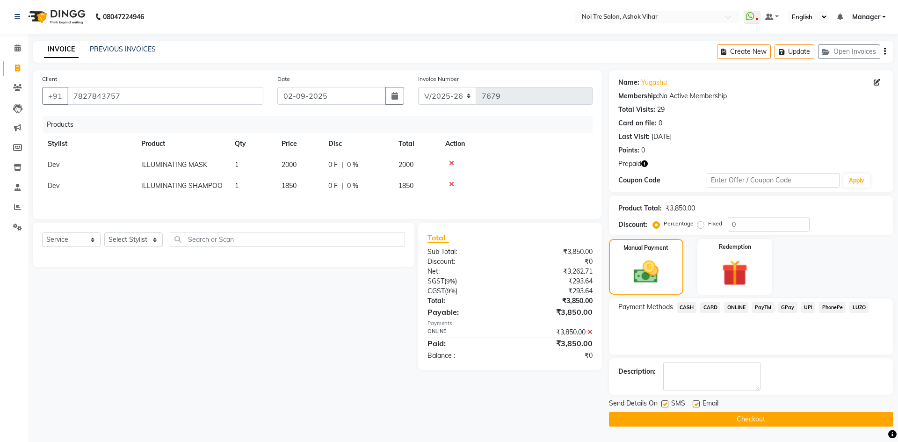
click at [754, 417] on button "Checkout" at bounding box center [751, 419] width 284 height 15
